Goal: Task Accomplishment & Management: Complete application form

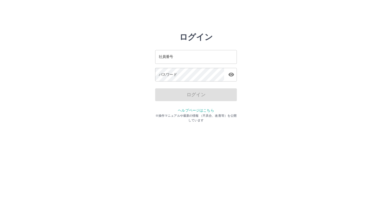
click at [162, 57] on input "社員番号" at bounding box center [196, 57] width 82 height 14
type input "*******"
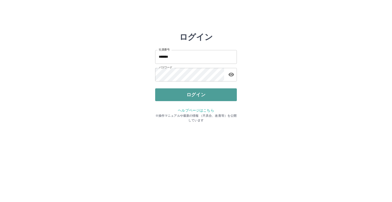
click at [193, 93] on button "ログイン" at bounding box center [196, 94] width 82 height 13
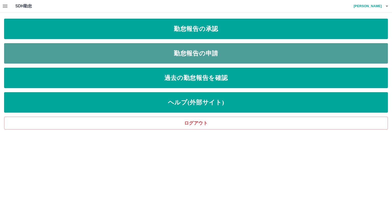
click at [173, 52] on link "勤怠報告の申請" at bounding box center [196, 53] width 384 height 20
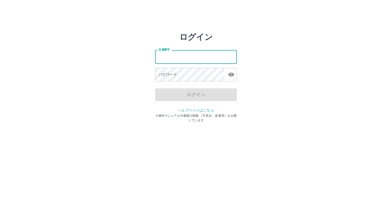
click at [166, 57] on input "社員番号" at bounding box center [196, 57] width 82 height 14
type input "*******"
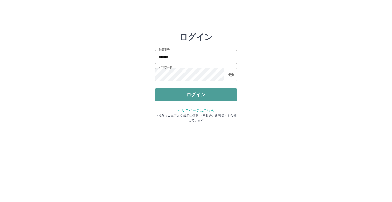
click at [200, 98] on button "ログイン" at bounding box center [196, 94] width 82 height 13
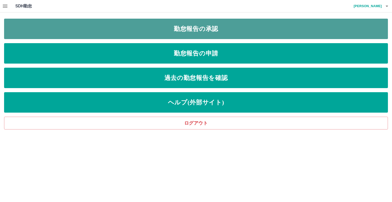
click at [199, 25] on link "勤怠報告の承認" at bounding box center [196, 29] width 384 height 20
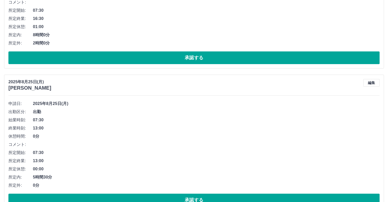
scroll to position [276, 0]
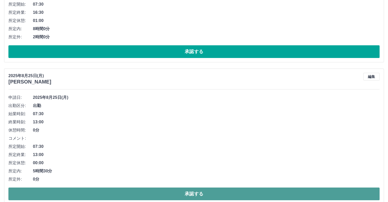
click at [259, 189] on button "承認する" at bounding box center [193, 193] width 371 height 13
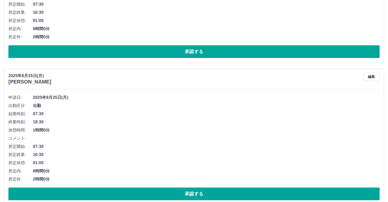
drag, startPoint x: 259, startPoint y: 189, endPoint x: 310, endPoint y: 160, distance: 58.6
click at [310, 160] on div "申請日: 2025年8月25日(月) 出勤区分: 出勤 始業時刻: 07:30 終業時刻: 18:30 休憩時間: 1時間0分 コメント: 所定開始: 07:…" at bounding box center [193, 146] width 371 height 107
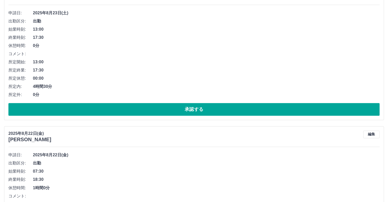
scroll to position [796, 0]
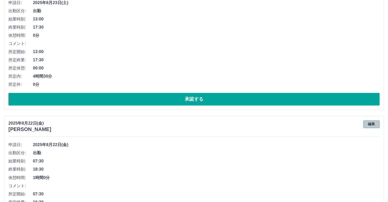
click at [371, 124] on button "編集" at bounding box center [371, 124] width 16 height 8
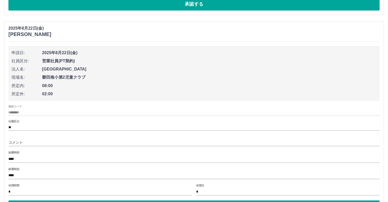
scroll to position [898, 0]
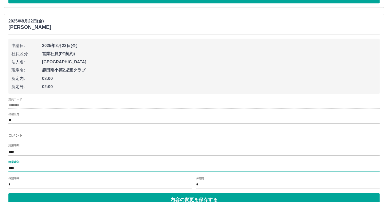
click at [19, 167] on input "****" at bounding box center [193, 167] width 371 height 7
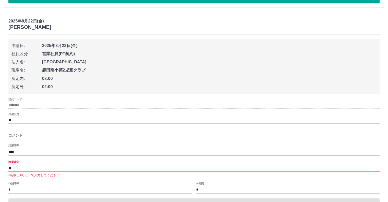
type input "****"
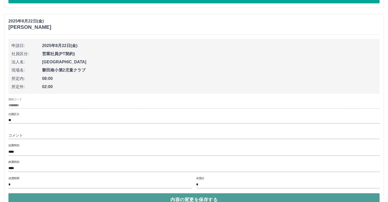
click at [164, 196] on button "内容の変更を保存する" at bounding box center [193, 199] width 371 height 13
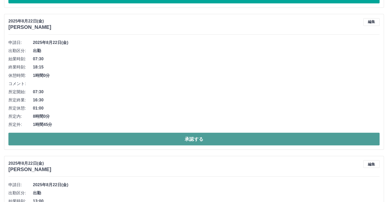
click at [151, 137] on button "承認する" at bounding box center [193, 138] width 371 height 13
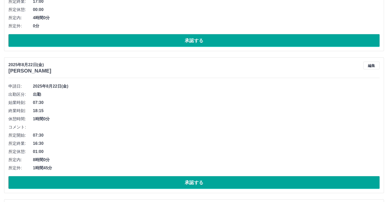
scroll to position [1000, 0]
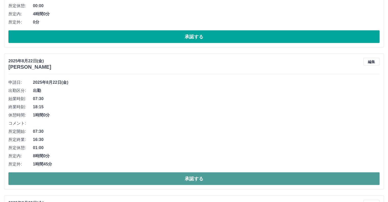
click at [314, 175] on button "承認する" at bounding box center [193, 178] width 371 height 13
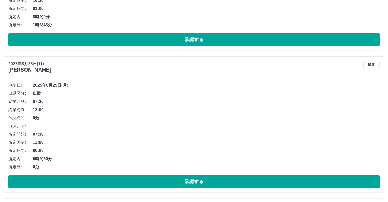
scroll to position [554, 0]
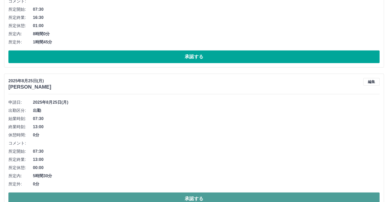
click at [168, 195] on button "承認する" at bounding box center [193, 198] width 371 height 13
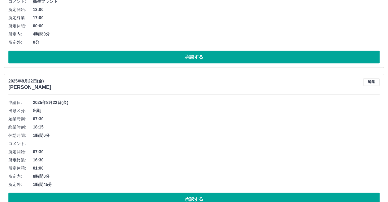
scroll to position [840, 0]
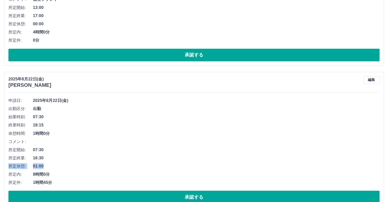
drag, startPoint x: 338, startPoint y: 158, endPoint x: 333, endPoint y: 161, distance: 6.5
click at [333, 161] on ul "申請日: 2025年8月22日(金) 出勤区分: 出勤 始業時刻: 07:30 終業時刻: 18:15 休憩時間: 1時間0分 コメント: 所定開始: 07:…" at bounding box center [193, 141] width 371 height 90
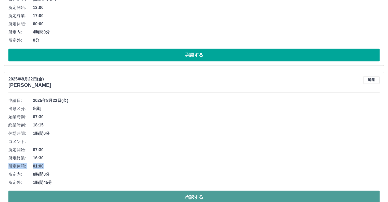
click at [286, 194] on button "承認する" at bounding box center [193, 196] width 371 height 13
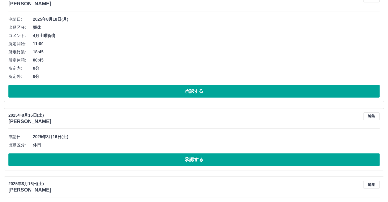
scroll to position [2490, 0]
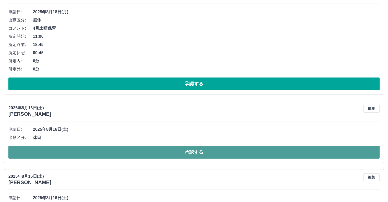
click at [233, 151] on button "承認する" at bounding box center [193, 152] width 371 height 13
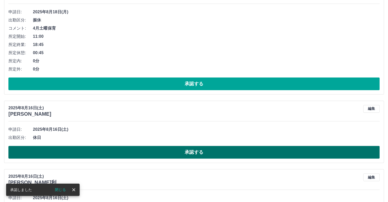
click at [228, 150] on button "承認する" at bounding box center [193, 152] width 371 height 13
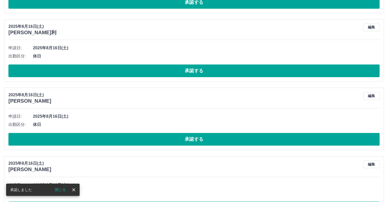
scroll to position [2572, 0]
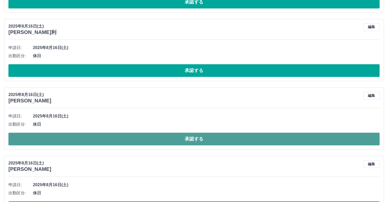
click at [226, 138] on button "承認する" at bounding box center [193, 138] width 371 height 13
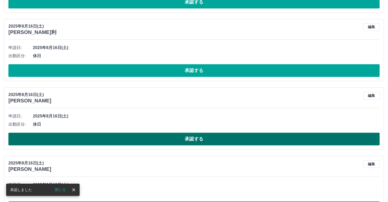
click at [210, 134] on button "承認する" at bounding box center [193, 138] width 371 height 13
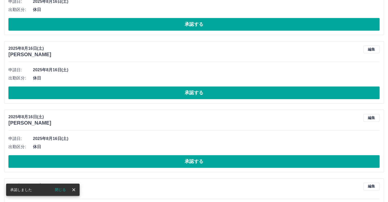
scroll to position [2623, 0]
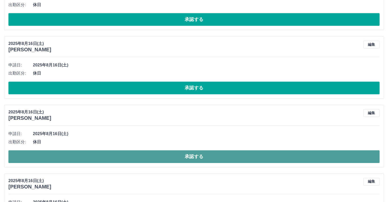
click at [244, 155] on button "承認する" at bounding box center [193, 156] width 371 height 13
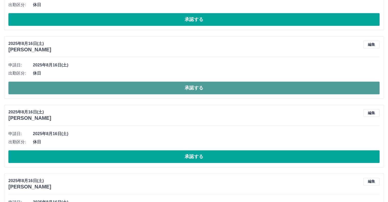
click at [208, 84] on button "承認する" at bounding box center [193, 87] width 371 height 13
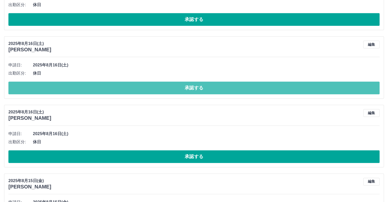
click at [208, 84] on button "承認する" at bounding box center [193, 87] width 371 height 13
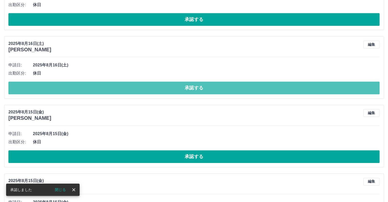
click at [208, 84] on button "承認する" at bounding box center [193, 87] width 371 height 13
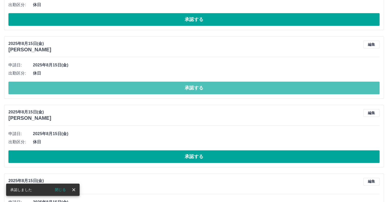
click at [208, 84] on button "承認する" at bounding box center [193, 87] width 371 height 13
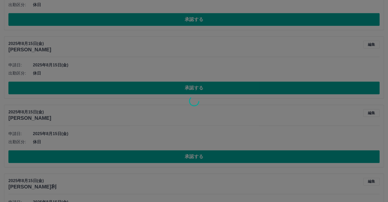
click at [208, 84] on div at bounding box center [194, 101] width 388 height 202
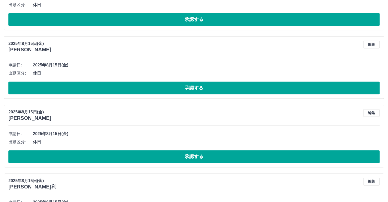
drag, startPoint x: 208, startPoint y: 84, endPoint x: 190, endPoint y: 117, distance: 37.1
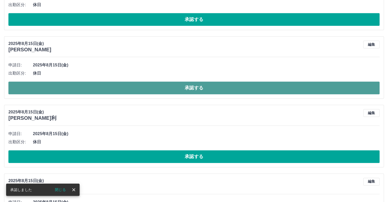
click at [186, 83] on button "承認する" at bounding box center [193, 87] width 371 height 13
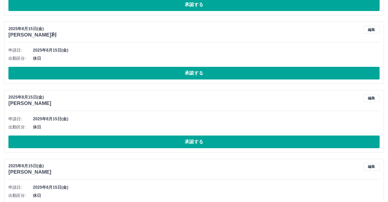
scroll to position [2633, 0]
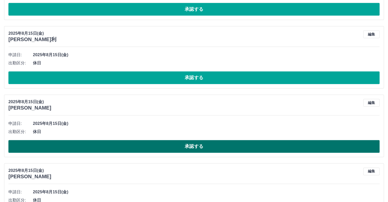
click at [254, 144] on button "承認する" at bounding box center [193, 146] width 371 height 13
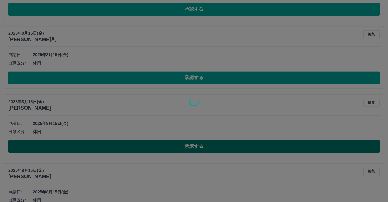
click at [254, 144] on div at bounding box center [194, 101] width 388 height 202
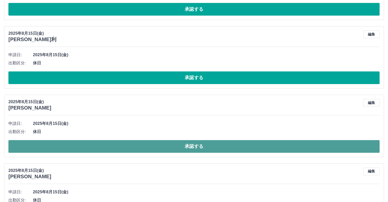
click at [254, 144] on button "承認する" at bounding box center [193, 146] width 371 height 13
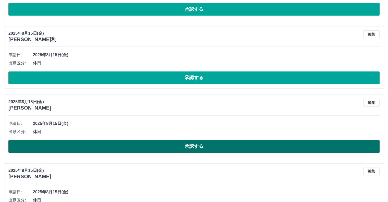
click at [254, 144] on button "承認する" at bounding box center [193, 146] width 371 height 13
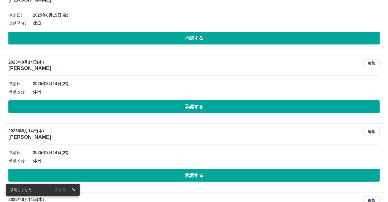
scroll to position [2883, 0]
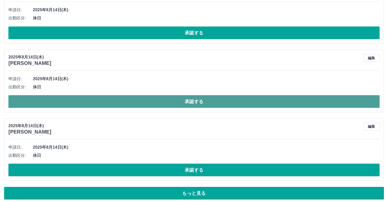
click at [250, 95] on button "承認する" at bounding box center [193, 101] width 371 height 13
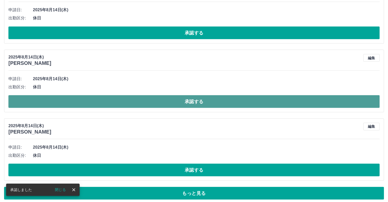
click at [249, 96] on button "承認する" at bounding box center [193, 101] width 371 height 13
click at [213, 99] on button "承認する" at bounding box center [193, 101] width 371 height 13
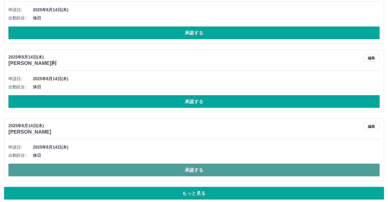
click at [262, 163] on button "承認する" at bounding box center [193, 169] width 371 height 13
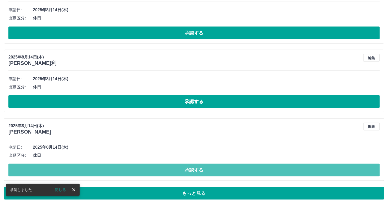
click at [262, 163] on button "承認する" at bounding box center [193, 169] width 371 height 13
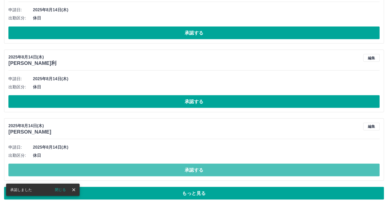
click at [262, 163] on button "承認する" at bounding box center [193, 169] width 371 height 13
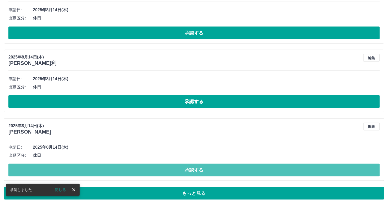
click at [262, 163] on button "承認する" at bounding box center [193, 169] width 371 height 13
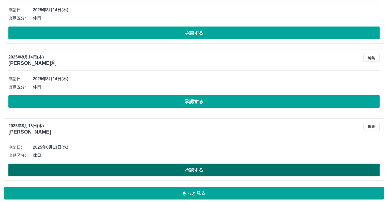
click at [224, 168] on button "承認する" at bounding box center [193, 169] width 371 height 13
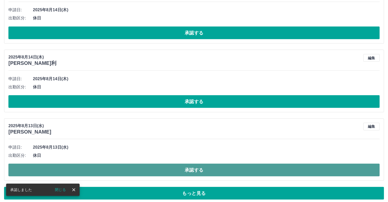
click at [204, 167] on button "承認する" at bounding box center [193, 169] width 371 height 13
click at [206, 165] on button "承認する" at bounding box center [193, 169] width 371 height 13
click at [212, 165] on button "承認する" at bounding box center [193, 169] width 371 height 13
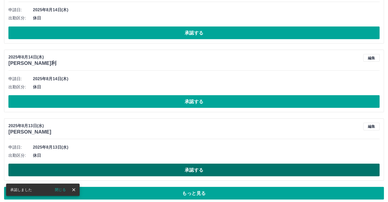
click at [221, 165] on button "承認する" at bounding box center [193, 169] width 371 height 13
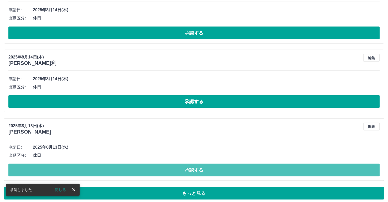
click at [221, 165] on button "承認する" at bounding box center [193, 169] width 371 height 13
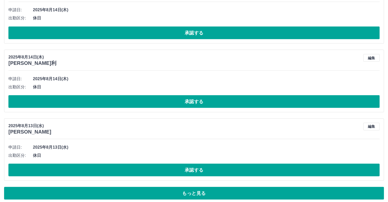
click at [221, 165] on button "承認する" at bounding box center [193, 169] width 371 height 13
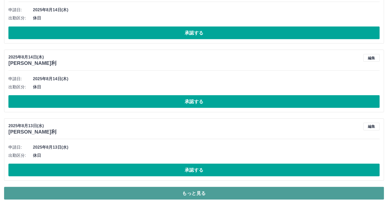
click at [254, 187] on button "もっと見る" at bounding box center [194, 193] width 380 height 13
